Goal: Task Accomplishment & Management: Manage account settings

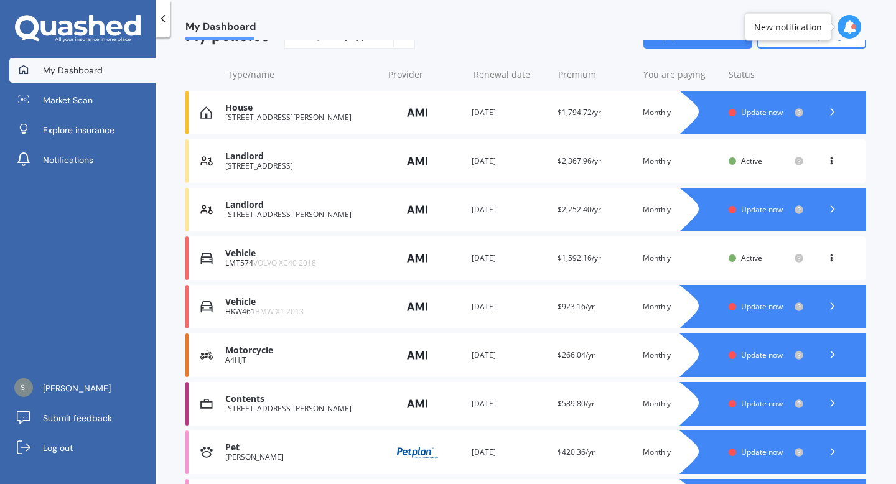
scroll to position [131, 0]
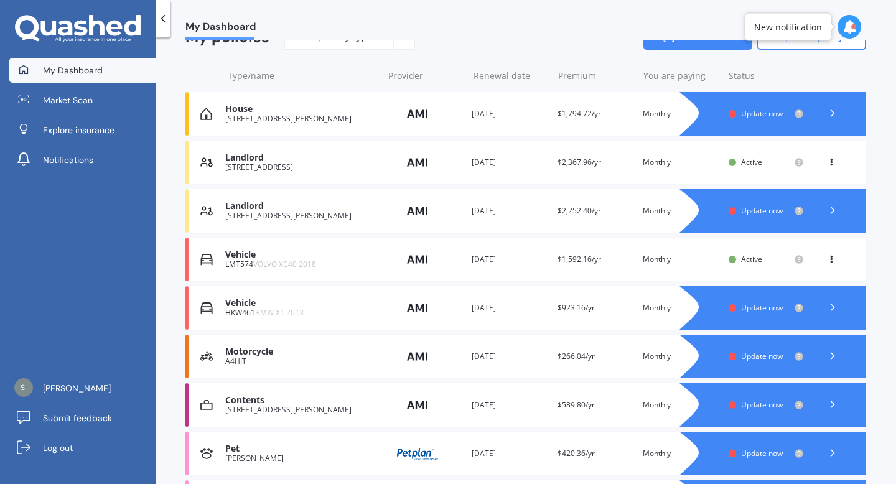
click at [755, 116] on span "Update now" at bounding box center [762, 113] width 42 height 11
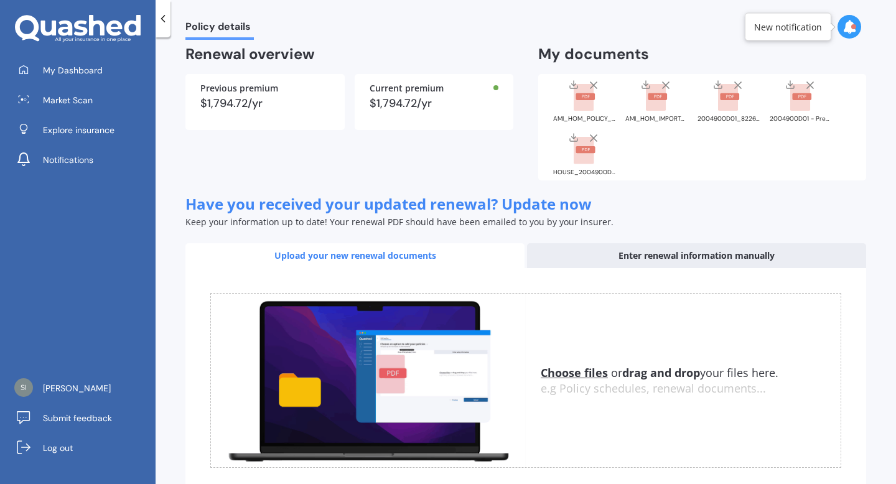
scroll to position [97, 0]
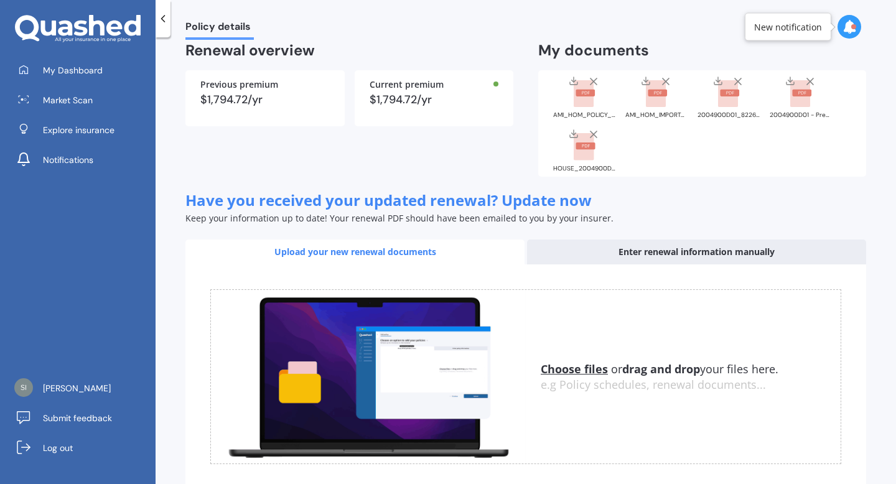
click at [565, 374] on u "Choose files" at bounding box center [574, 369] width 67 height 15
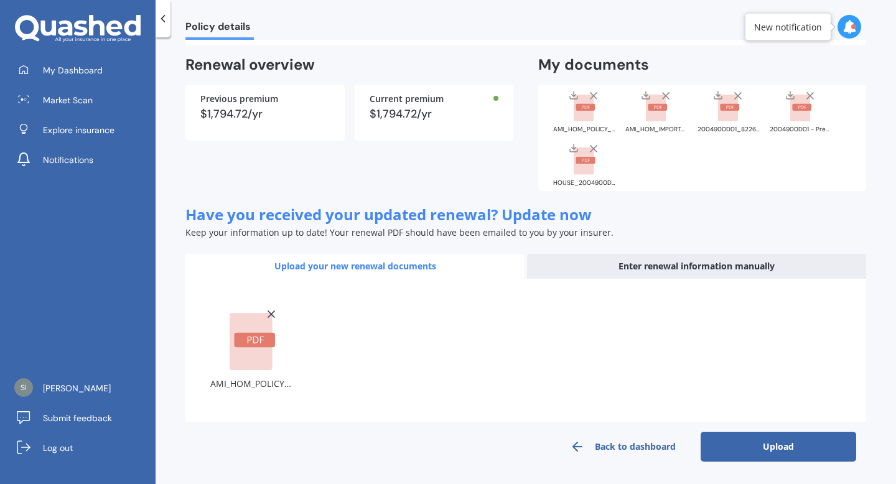
scroll to position [83, 0]
click at [809, 447] on button "Upload" at bounding box center [779, 447] width 156 height 30
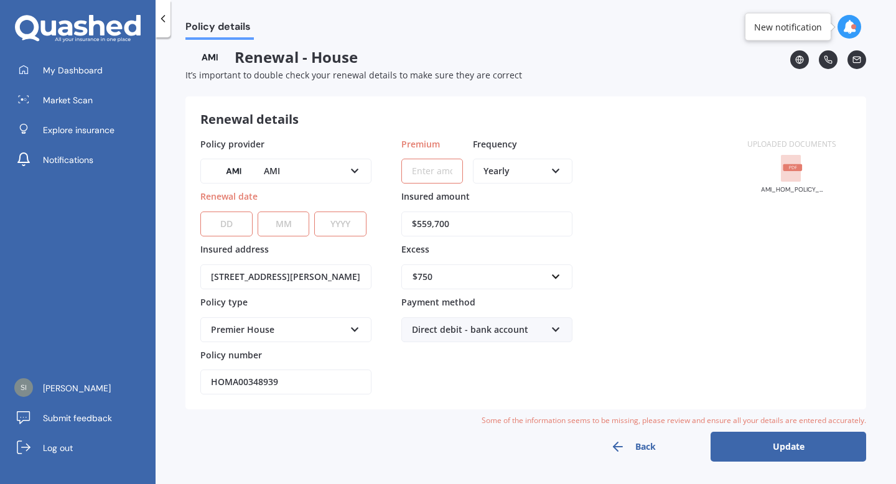
scroll to position [0, 0]
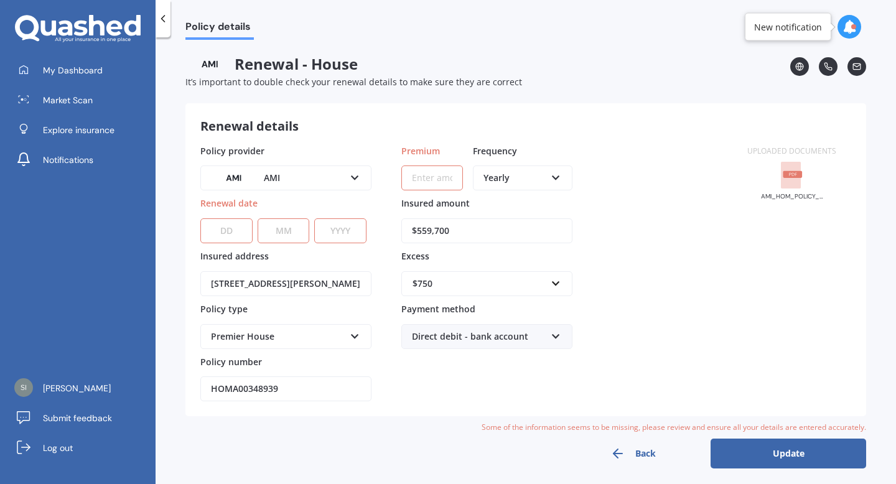
click at [515, 177] on div "Yearly" at bounding box center [515, 178] width 62 height 14
click at [520, 268] on div "Monthly" at bounding box center [522, 269] width 97 height 22
click at [291, 394] on input "HOMA00348939" at bounding box center [285, 389] width 171 height 25
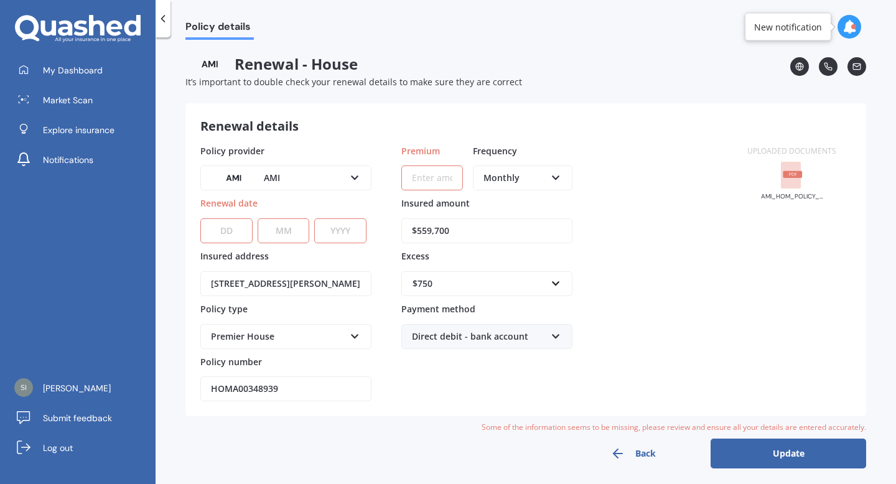
paste input "Policy #:"
drag, startPoint x: 249, startPoint y: 390, endPoint x: 157, endPoint y: 372, distance: 93.9
click at [154, 374] on div "My Dashboard Market Scan Explore insurance Notifications [PERSON_NAME] Submit f…" at bounding box center [448, 242] width 896 height 484
type input "HOMA00348939"
click at [321, 233] on select "YYYY 2027 2026 2025 2024 2023 2022 2021 2020 2019 2018 2017 2016 2015 2014 2013…" at bounding box center [340, 231] width 52 height 25
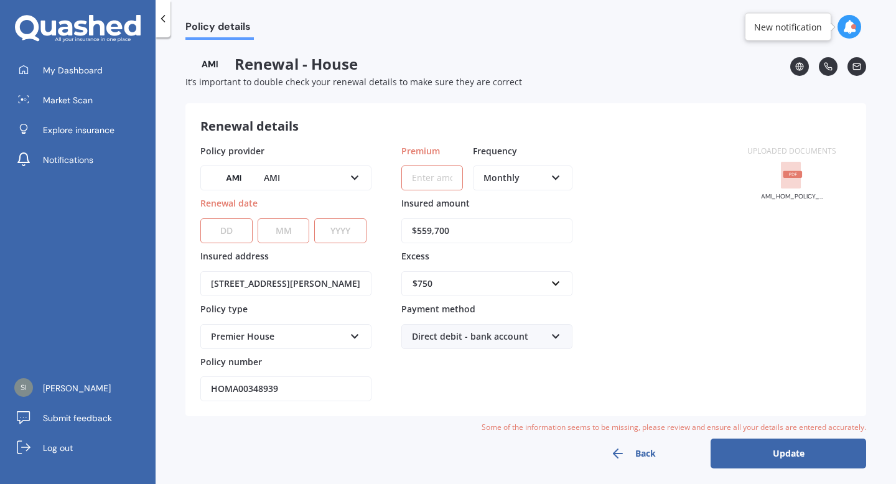
select select "2026"
click at [314, 219] on select "YYYY 2027 2026 2025 2024 2023 2022 2021 2020 2019 2018 2017 2016 2015 2014 2013…" at bounding box center [340, 231] width 52 height 25
click at [288, 237] on select "MM 01 02 03 04 05 06 07 08 09 10 11 12" at bounding box center [284, 231] width 52 height 25
select select "11"
click at [258, 219] on select "MM 01 02 03 04 05 06 07 08 09 10 11 12" at bounding box center [284, 231] width 52 height 25
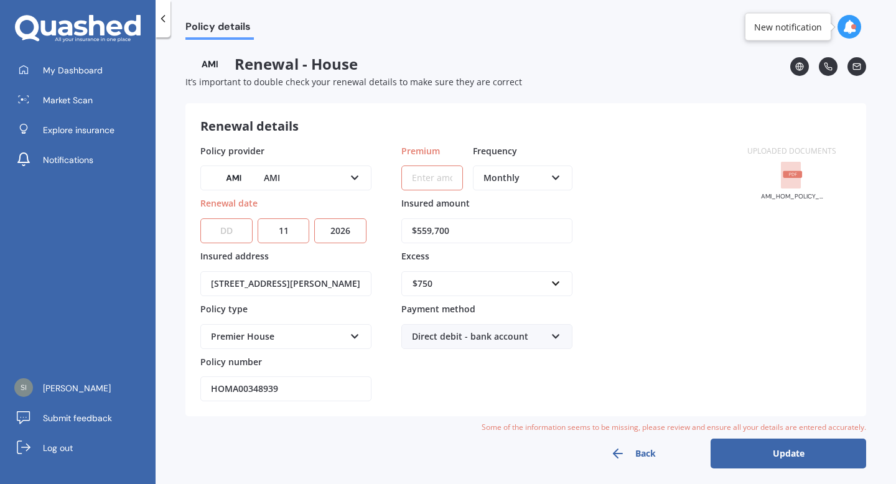
click at [226, 233] on select "DD 01 02 03 04 05 06 07 08 09 10 11 12 13 14 15 16 17 18 19 20 21 22 23 24 25 2…" at bounding box center [226, 231] width 52 height 25
click at [223, 240] on select "DD 01 02 03 04 05 06 07 08 09 10 11 12 13 14 15 16 17 18 19 20 21 22 23 24 25 2…" at bounding box center [226, 231] width 52 height 25
select select "07"
click at [200, 219] on select "DD 01 02 03 04 05 06 07 08 09 10 11 12 13 14 15 16 17 18 19 20 21 22 23 24 25 2…" at bounding box center [226, 231] width 52 height 25
click at [438, 182] on input "Premium" at bounding box center [433, 178] width 62 height 25
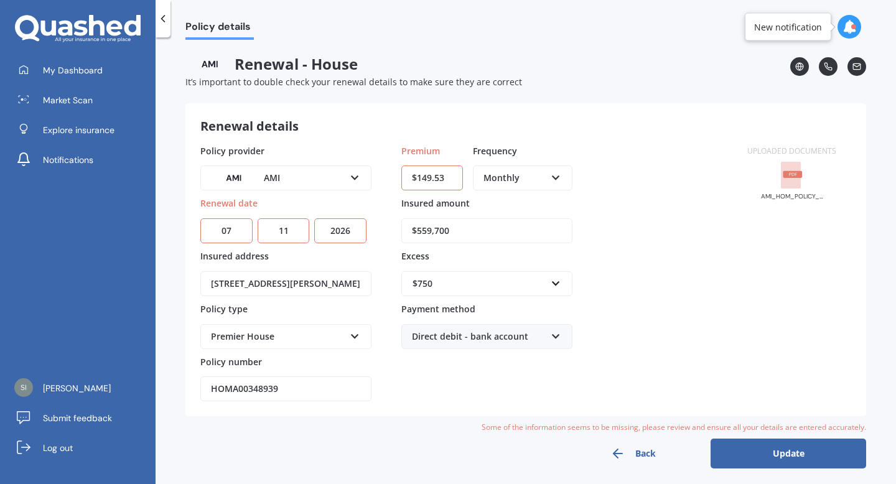
type input "$149.53"
click at [605, 156] on div "Policy provider AMI AA AMI AMP ANZ ASB Ando BNZ Co-Operative Bank FMG Initio Ki…" at bounding box center [466, 273] width 532 height 258
click at [749, 450] on button "Update" at bounding box center [789, 454] width 156 height 30
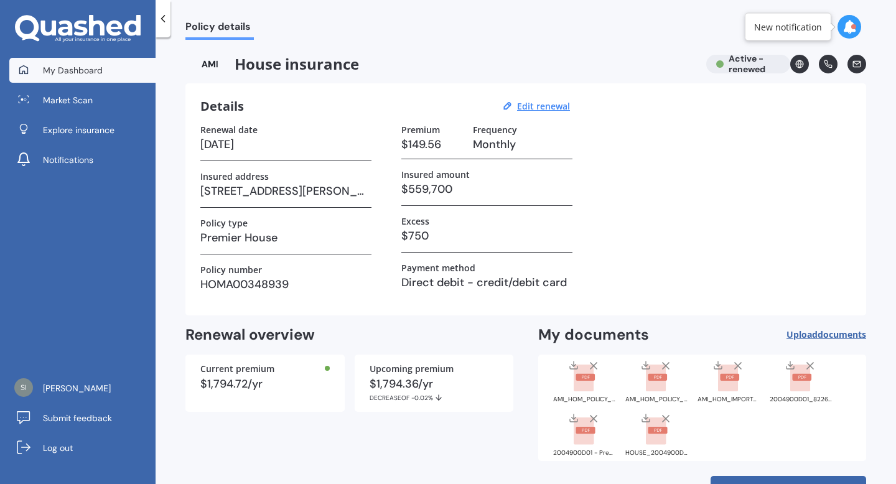
click at [81, 73] on span "My Dashboard" at bounding box center [73, 70] width 60 height 12
